Goal: Navigation & Orientation: Locate item on page

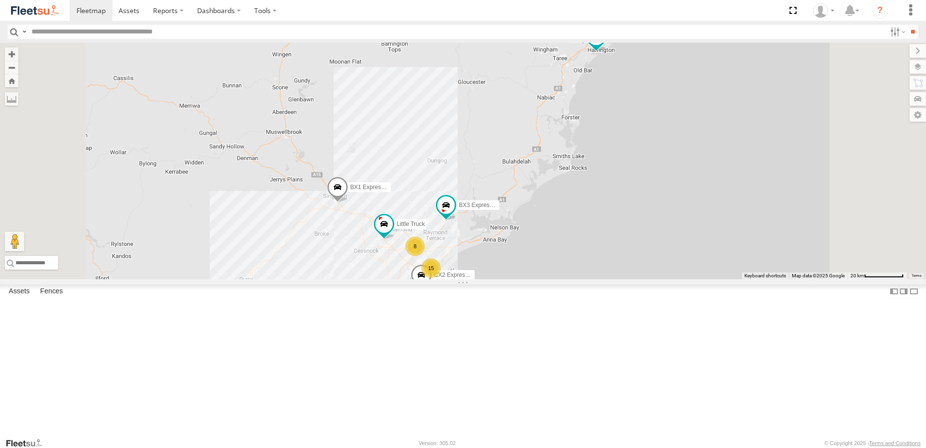
click at [0, 0] on span "Asset" at bounding box center [0, 0] width 0 height 0
click at [0, 0] on div "Lambton Utes" at bounding box center [0, 0] width 0 height 0
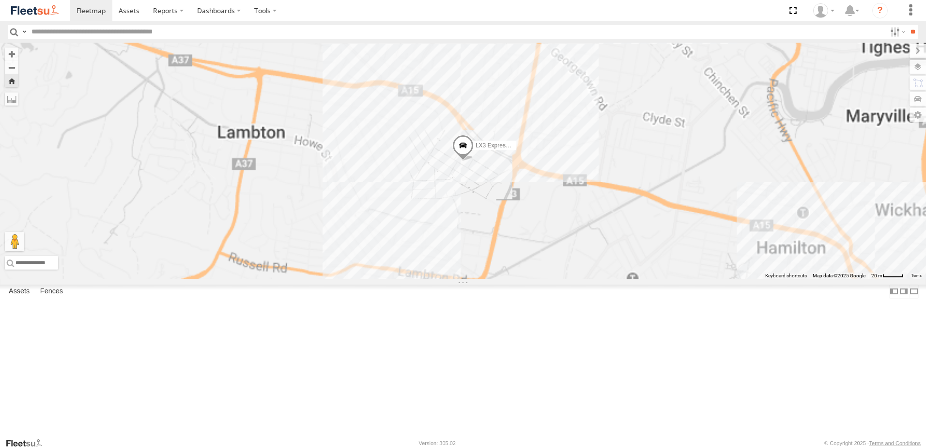
click at [0, 0] on div "LX2 Express Ute Lambton Utes" at bounding box center [0, 0] width 0 height 0
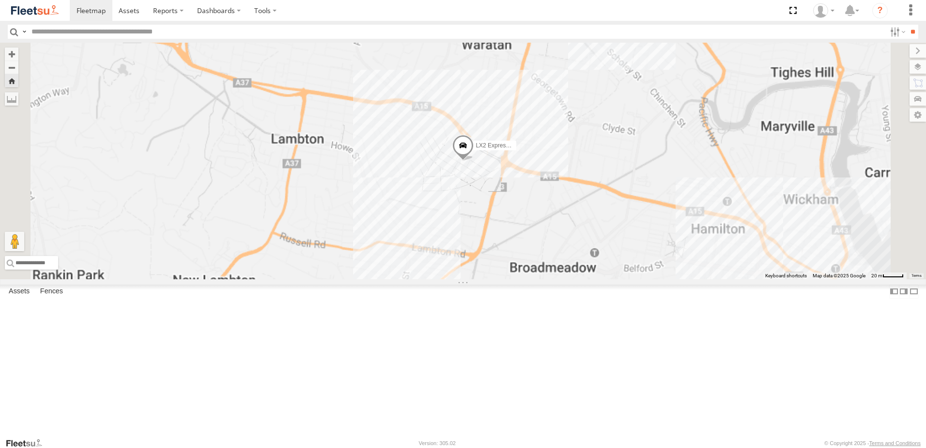
click at [0, 0] on div "Lambton Utes" at bounding box center [0, 0] width 0 height 0
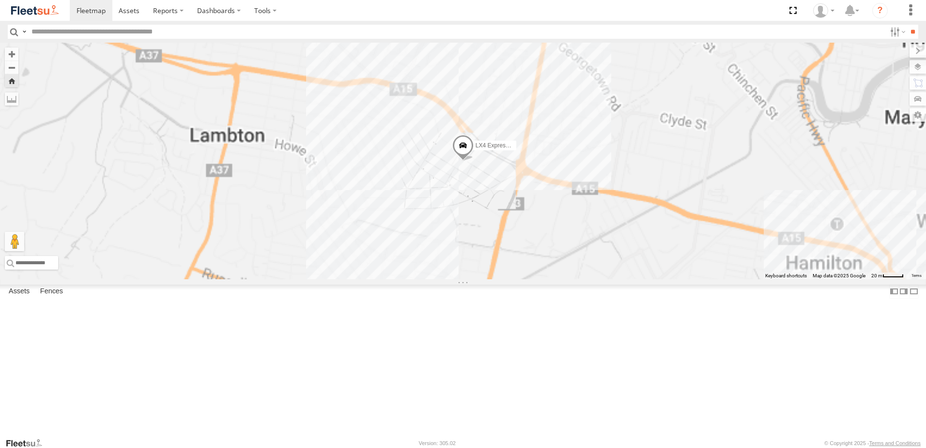
click at [0, 0] on div "LX2 Express Ute Lambton Utes" at bounding box center [0, 0] width 0 height 0
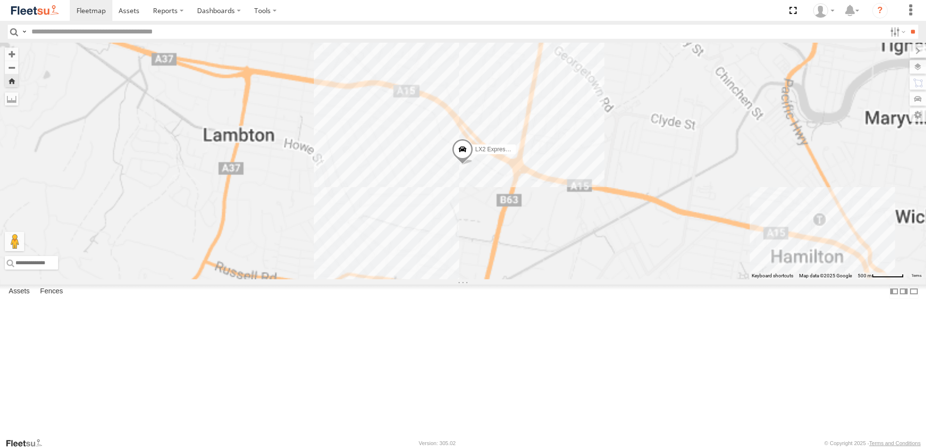
click at [0, 0] on div "Lambton Utes" at bounding box center [0, 0] width 0 height 0
